Goal: Find specific page/section: Find specific page/section

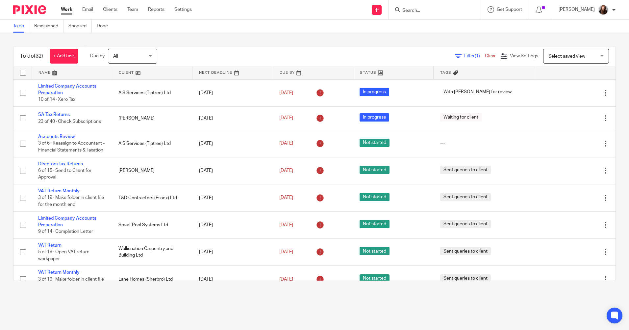
click at [452, 10] on input "Search" at bounding box center [431, 11] width 59 height 6
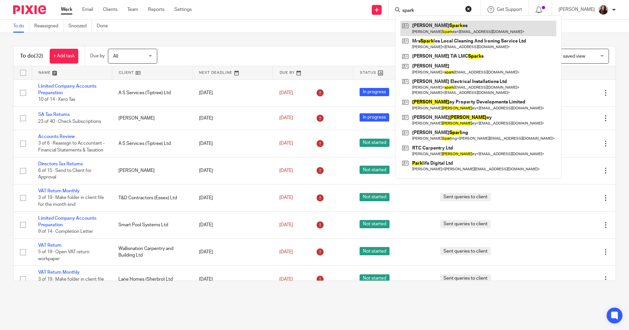
type input "spark"
click at [458, 27] on link at bounding box center [478, 28] width 156 height 15
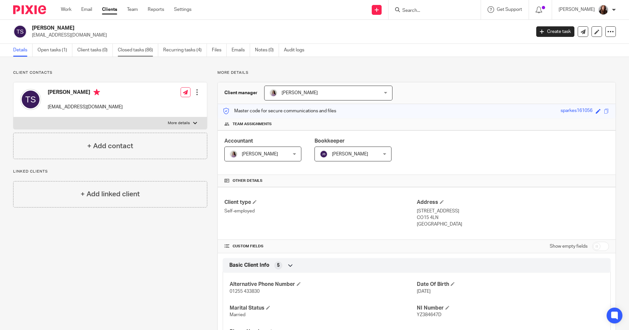
click at [134, 48] on link "Closed tasks (86)" at bounding box center [138, 50] width 40 height 13
